Goal: Register for event/course

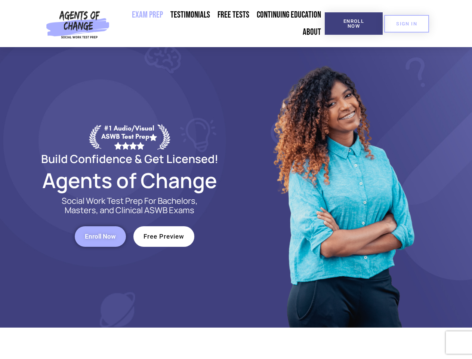
click at [236, 180] on div at bounding box center [342, 187] width 213 height 280
click at [354, 24] on span "Enroll Now" at bounding box center [354, 24] width 34 height 10
click at [407, 24] on span "SIGN IN" at bounding box center [406, 23] width 21 height 5
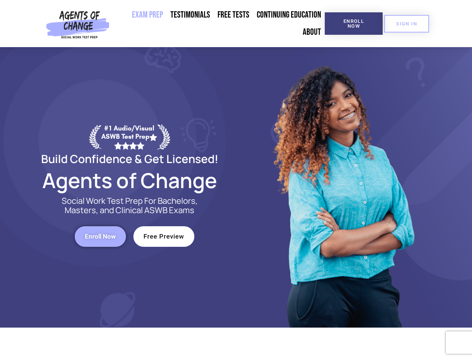
click at [100, 236] on span "Enroll Now" at bounding box center [100, 236] width 31 height 6
click at [164, 236] on span "Free Preview" at bounding box center [164, 236] width 41 height 6
